Goal: Complete application form

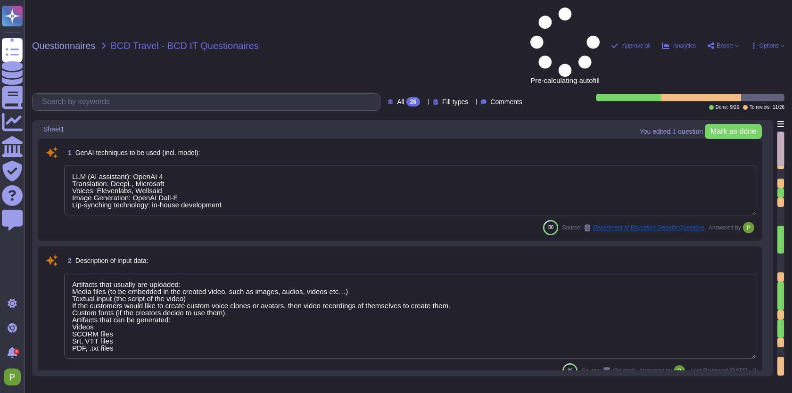
type textarea "LLM (AI assistant): OpenAI 4 Translation: DeepL, Microsoft Voices: Elevenlabs, …"
type textarea "Artifacts that usually are uploaded: Media files (to be embedded in the created…"
type textarea "Colossyan is a video generation platform, with AI generated human presenters. T…"
type textarea "The training data is collected in our recording studio in Budapest, and we use …"
type textarea "The AI system is hosted in the EU region, specifically in Frankfurt, Germany. H…"
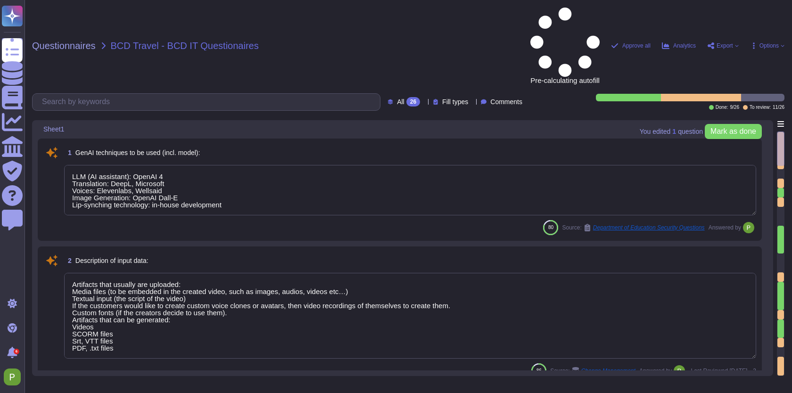
scroll to position [1, 0]
